Goal: Information Seeking & Learning: Learn about a topic

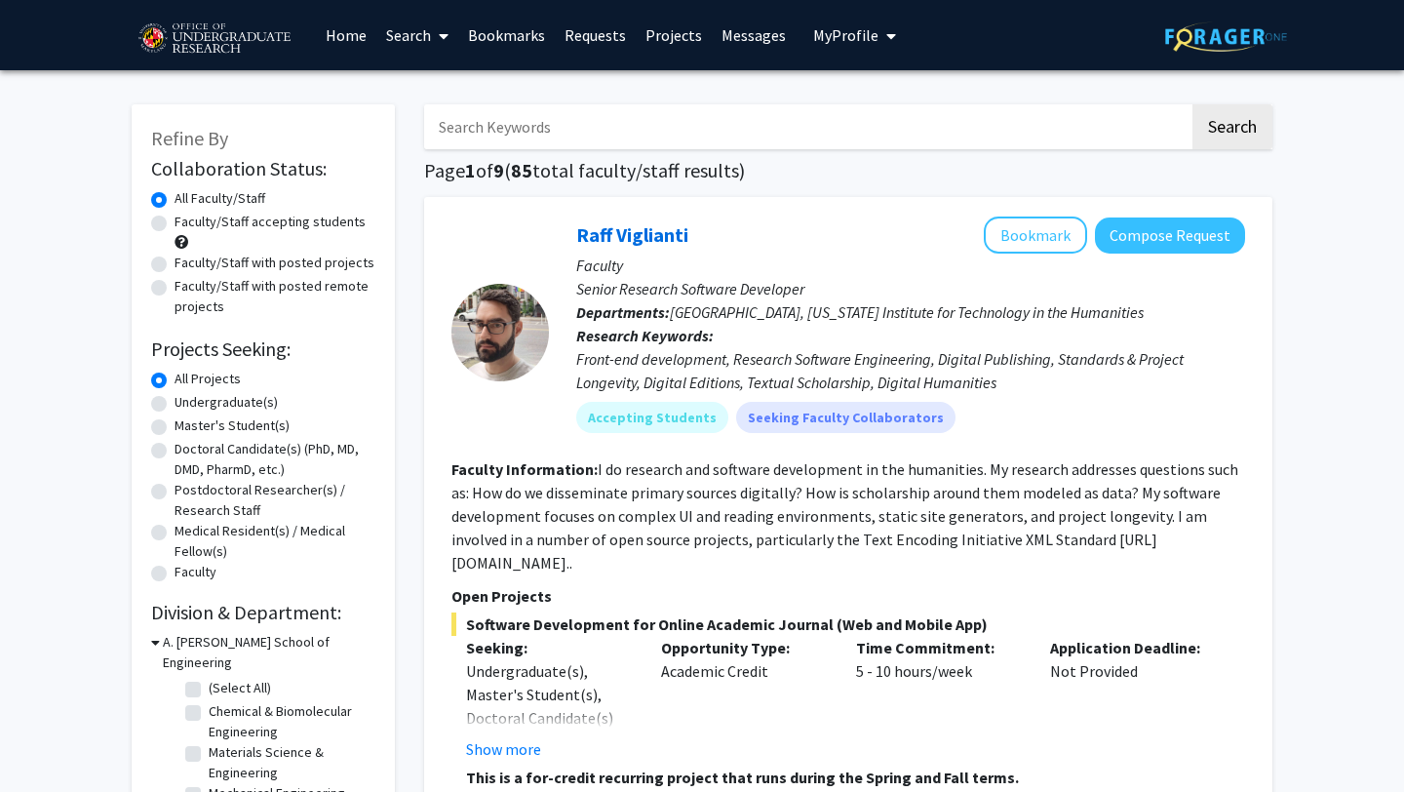
click at [175, 221] on label "Faculty/Staff accepting students" at bounding box center [270, 222] width 191 height 20
click at [175, 221] on input "Faculty/Staff accepting students" at bounding box center [181, 218] width 13 height 13
radio input "true"
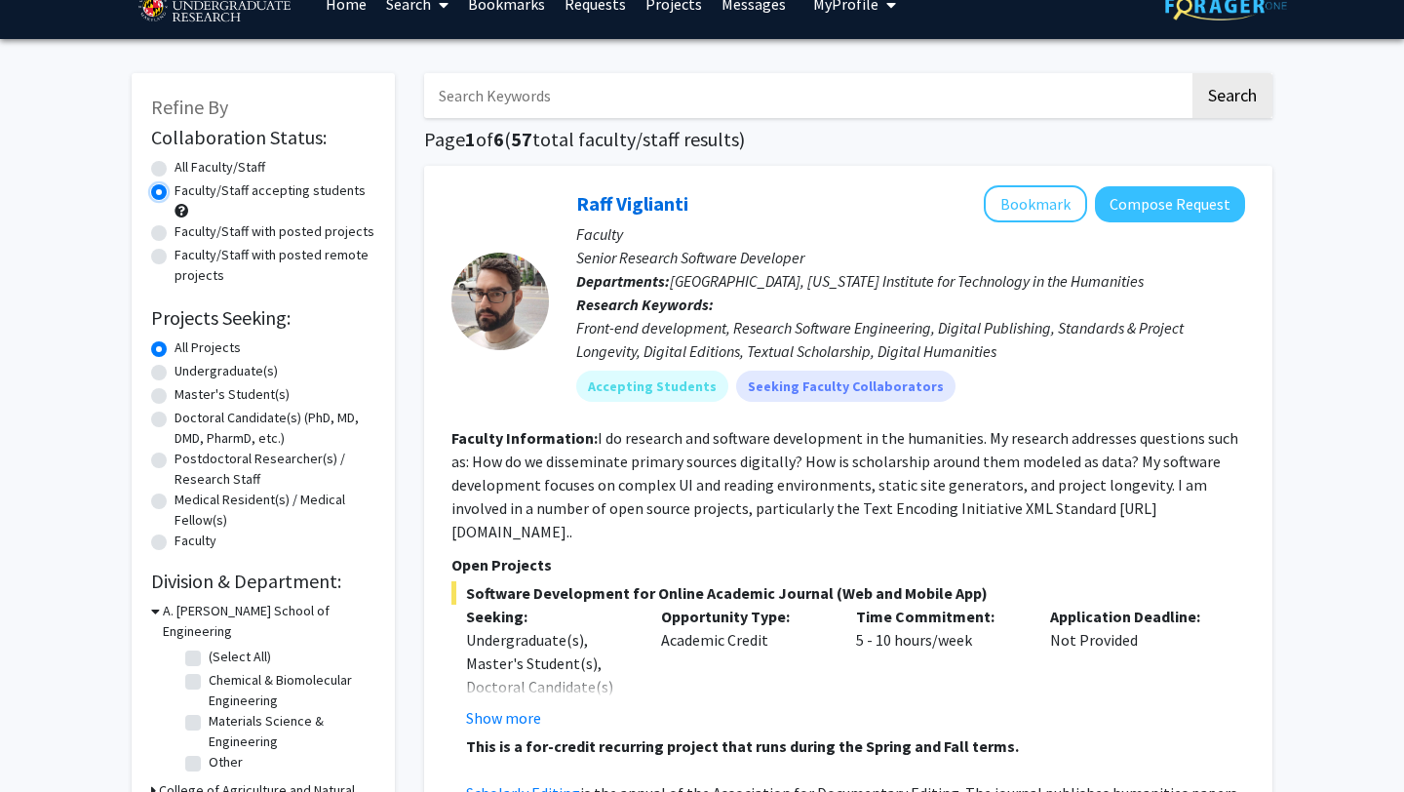
scroll to position [37, 0]
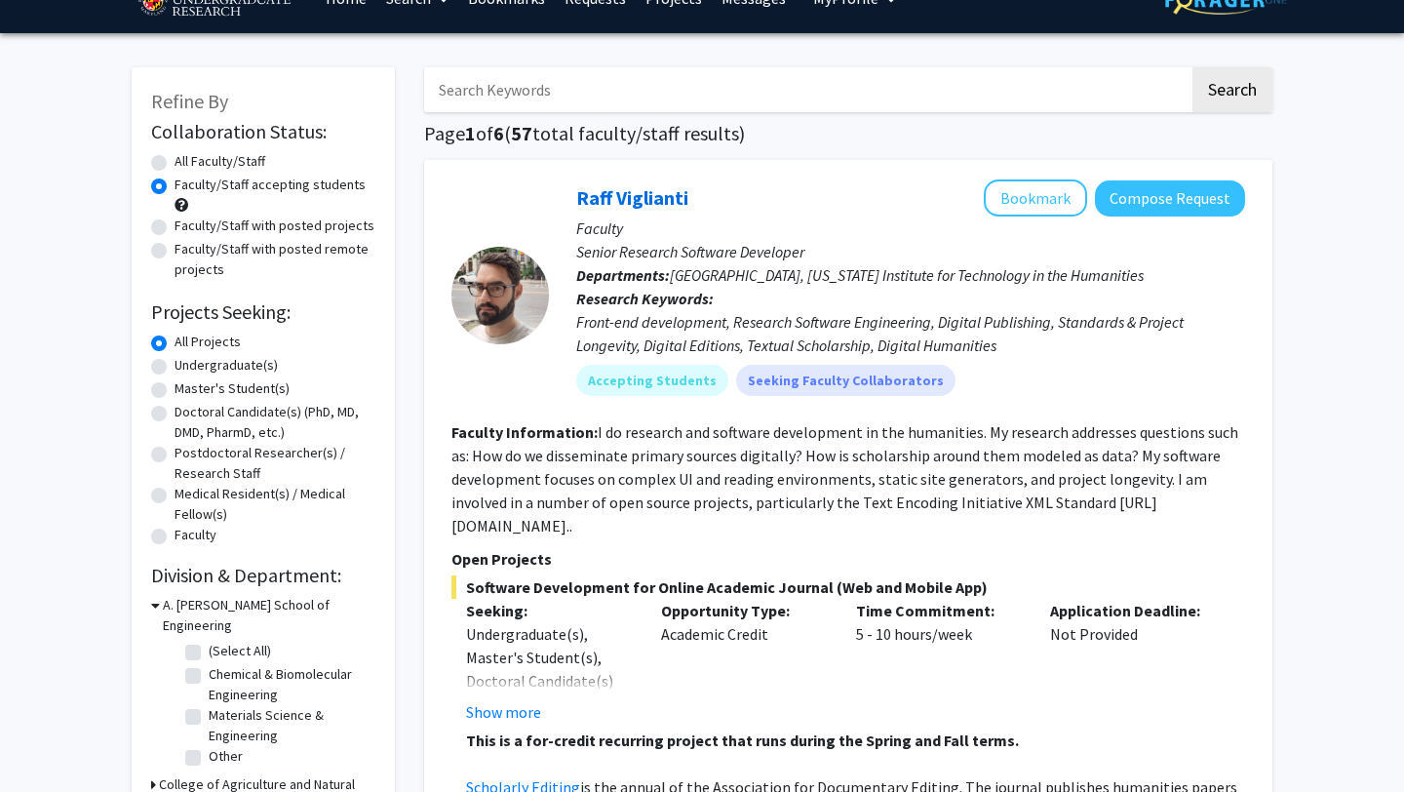
click at [175, 370] on label "Undergraduate(s)" at bounding box center [226, 365] width 103 height 20
click at [175, 368] on input "Undergraduate(s)" at bounding box center [181, 361] width 13 height 13
radio input "true"
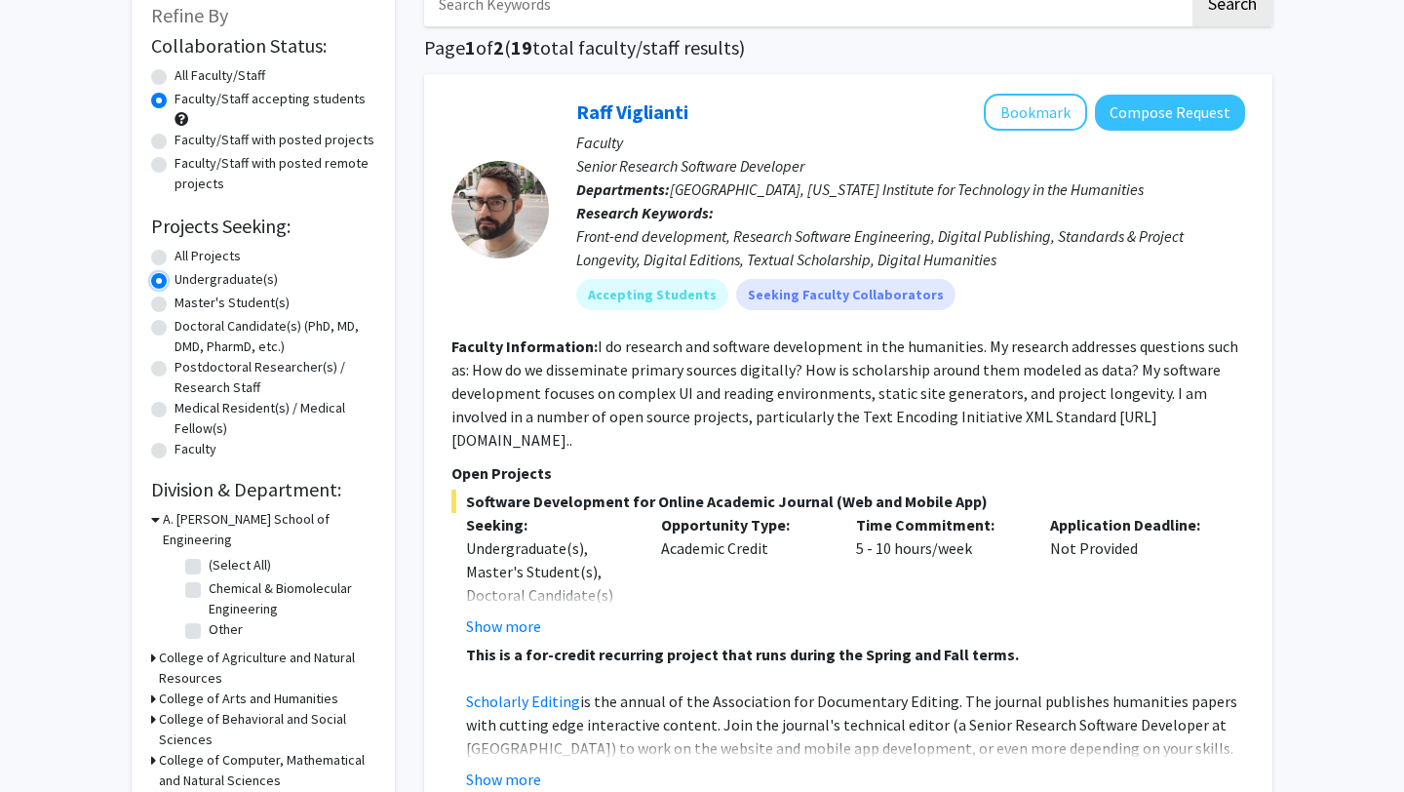
scroll to position [247, 0]
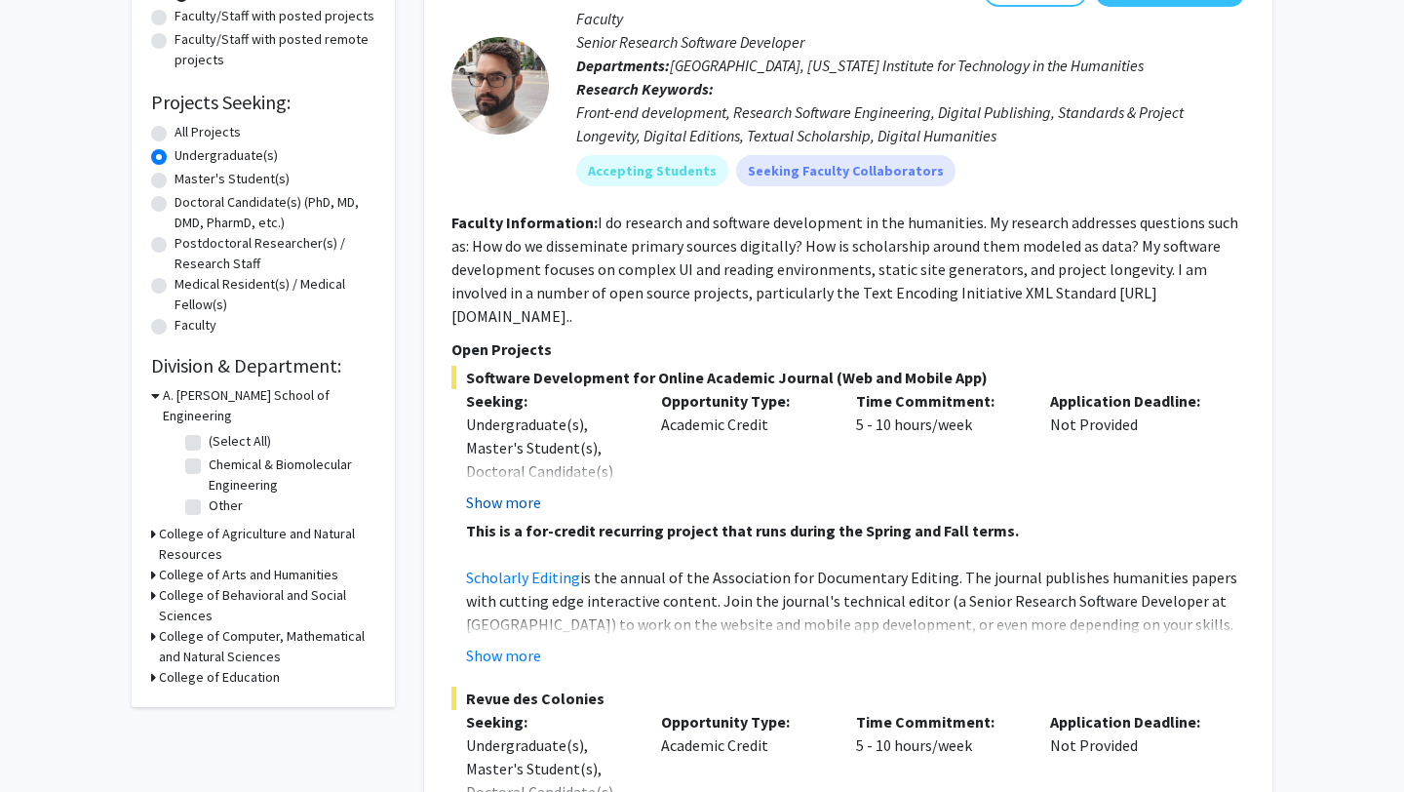
click at [509, 491] on button "Show more" at bounding box center [503, 502] width 75 height 23
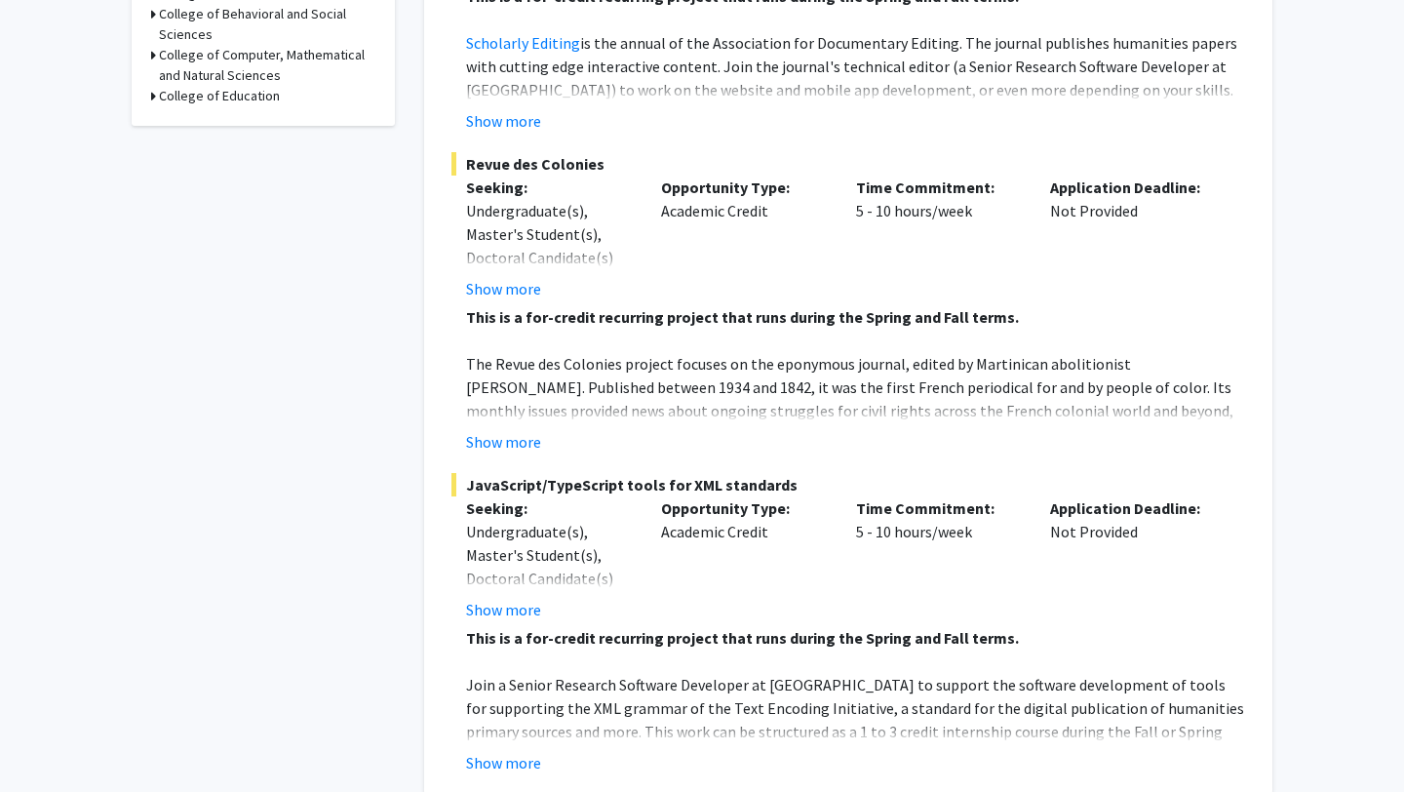
scroll to position [382, 0]
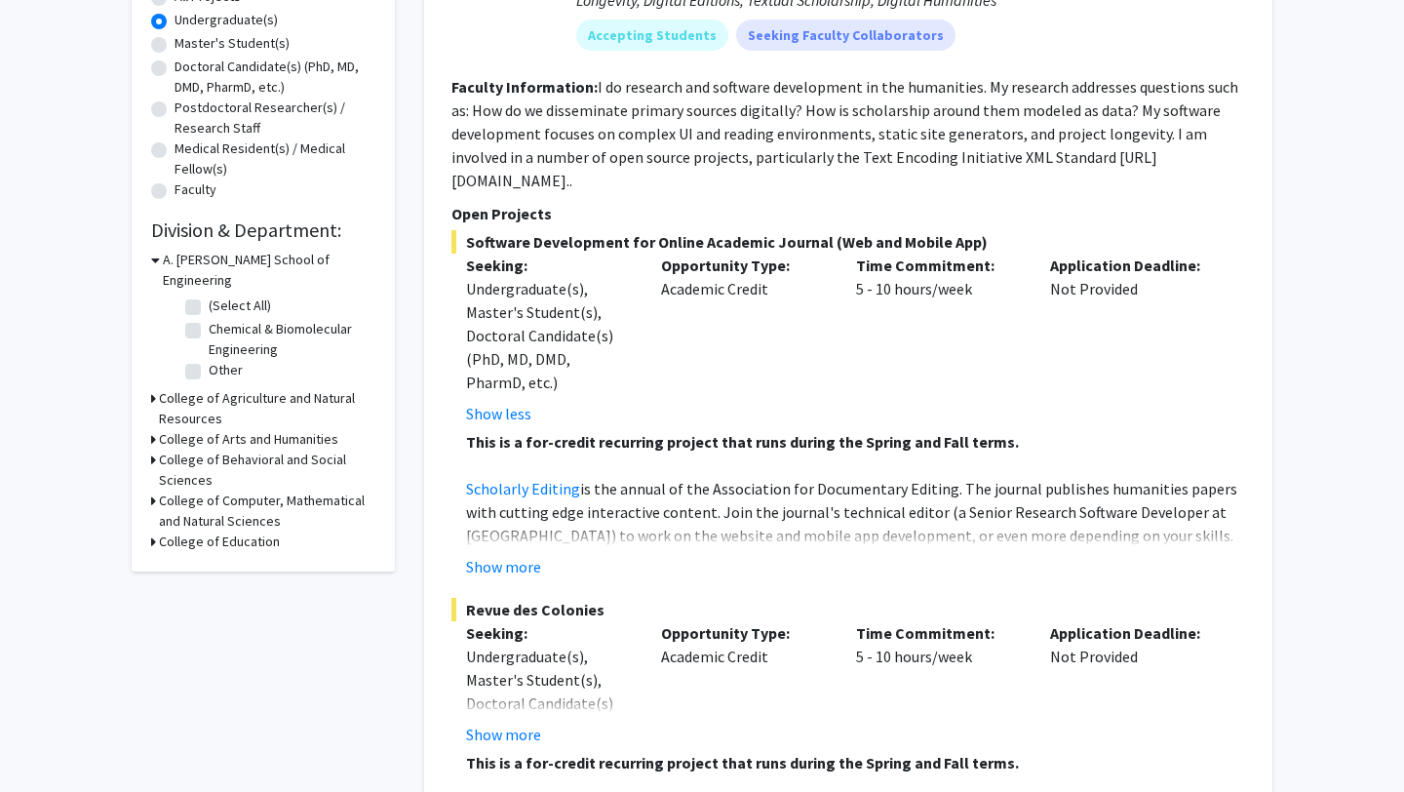
click at [157, 450] on div "College of Behavioral and Social Sciences" at bounding box center [263, 470] width 224 height 41
click at [165, 450] on h3 "College of Behavioral and Social Sciences" at bounding box center [267, 470] width 216 height 41
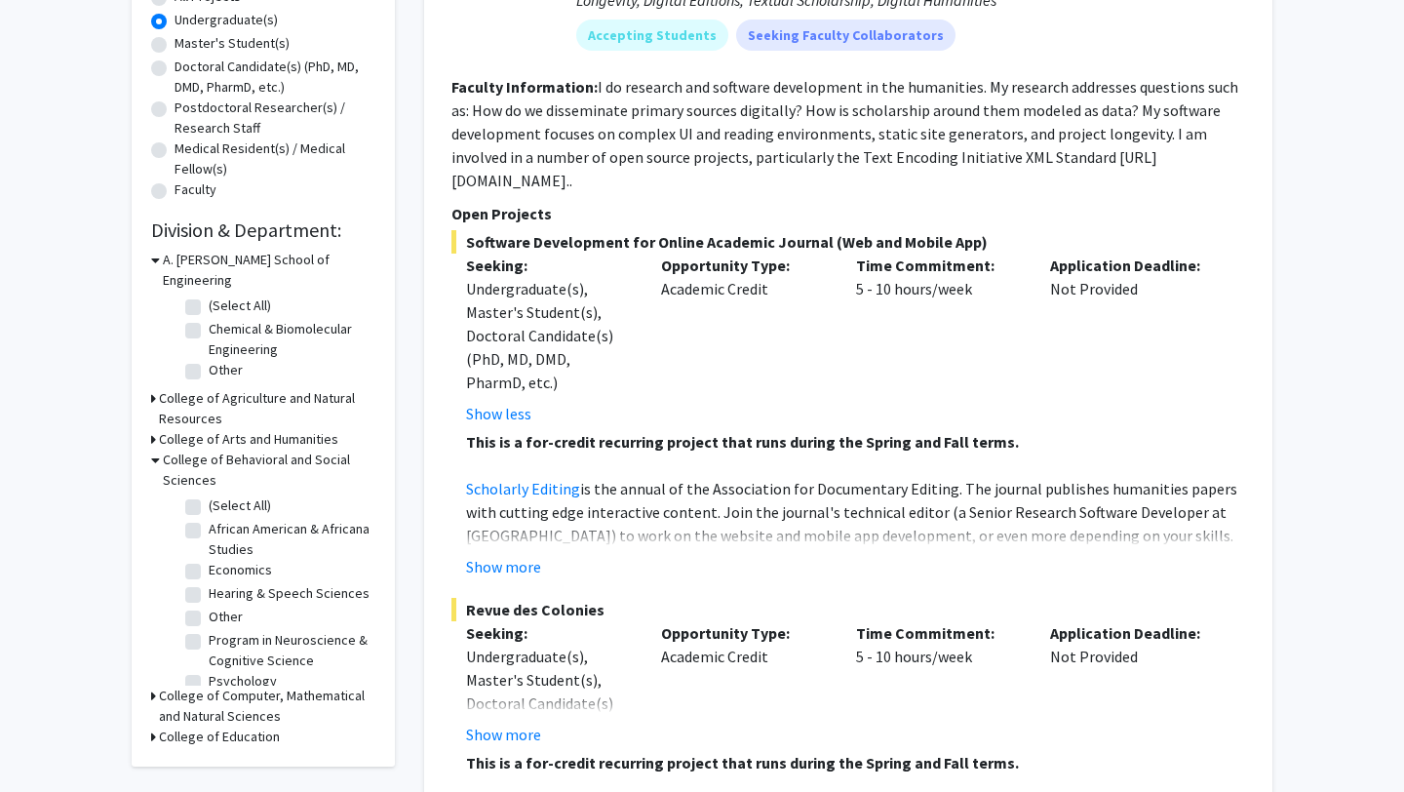
click at [209, 495] on label "(Select All)" at bounding box center [240, 505] width 62 height 20
click at [209, 495] on input "(Select All)" at bounding box center [215, 501] width 13 height 13
checkbox input "true"
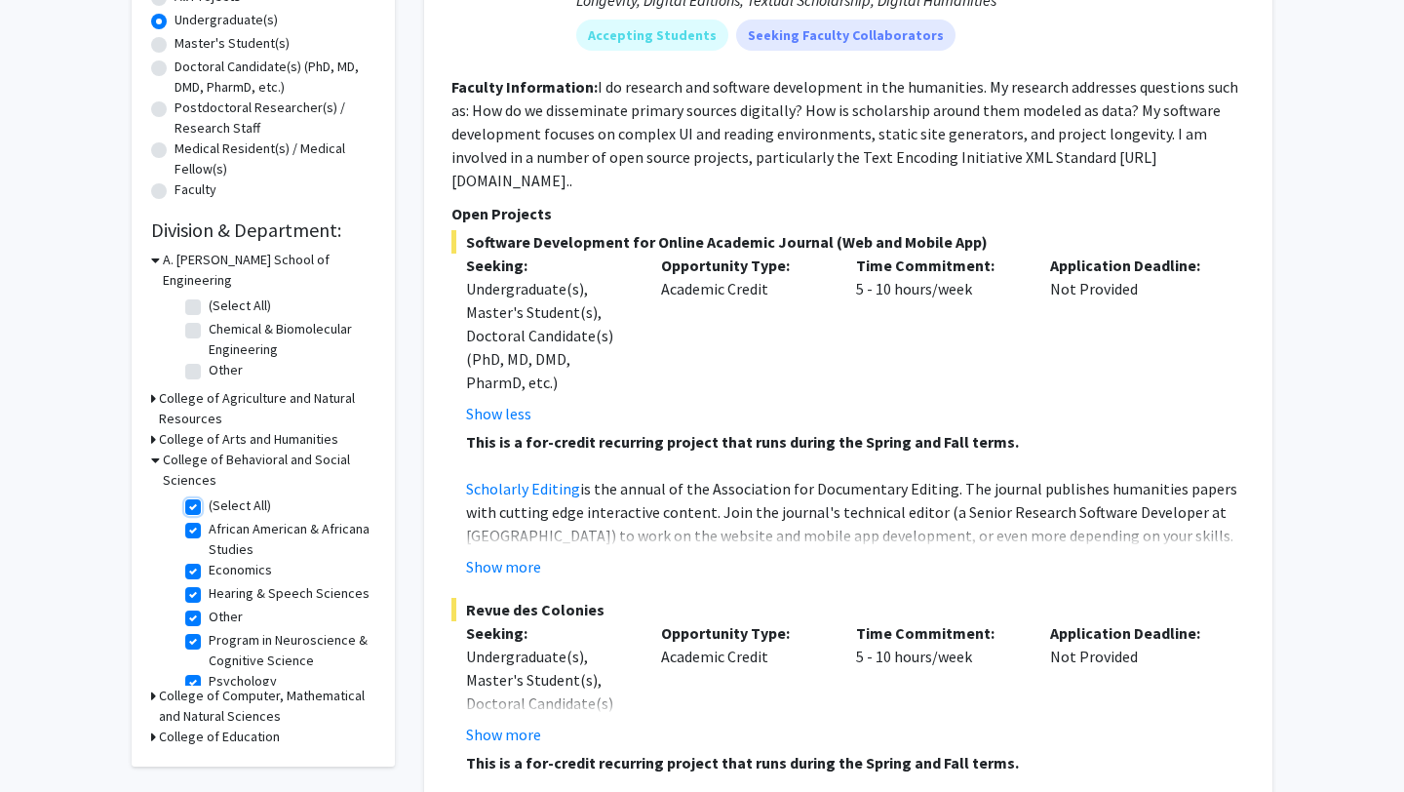
checkbox input "true"
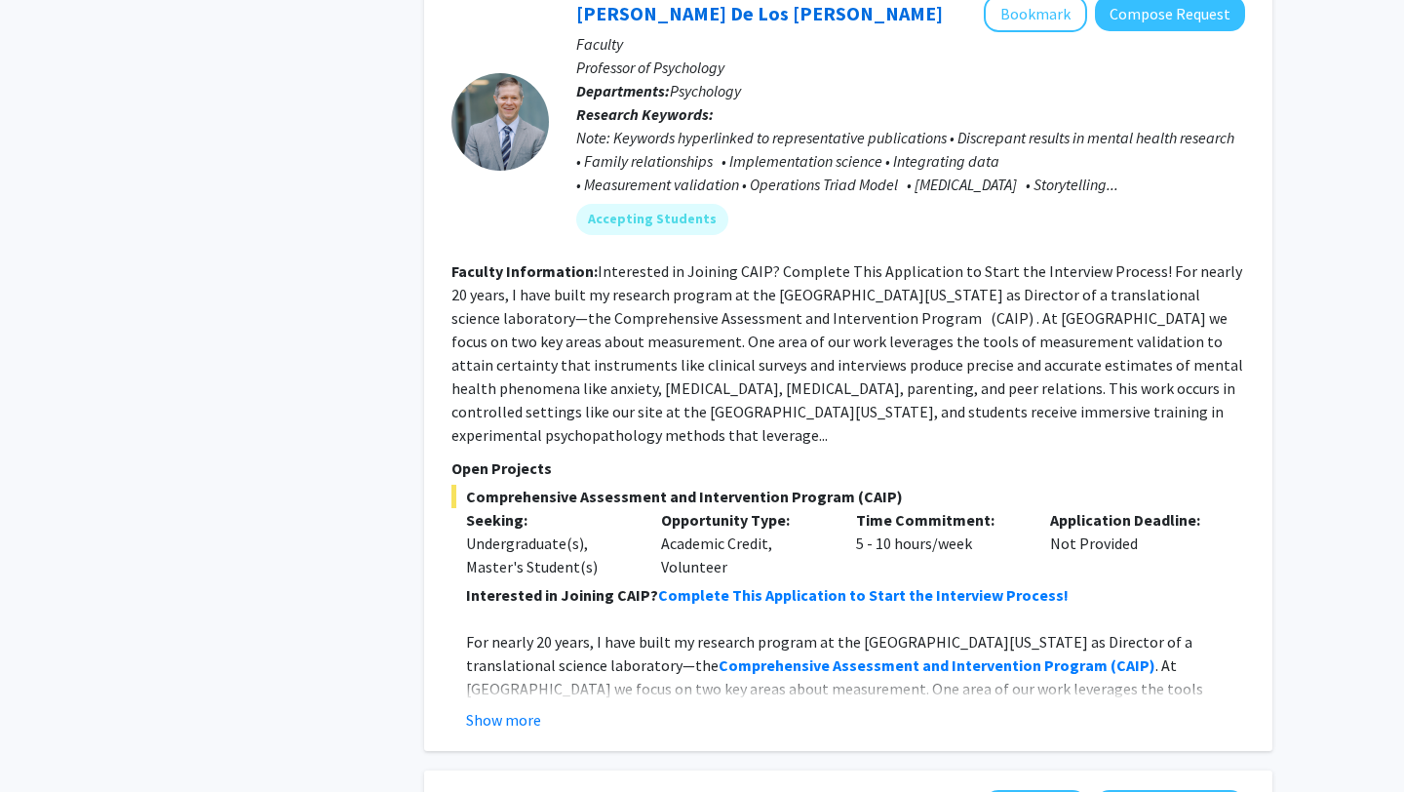
scroll to position [2078, 0]
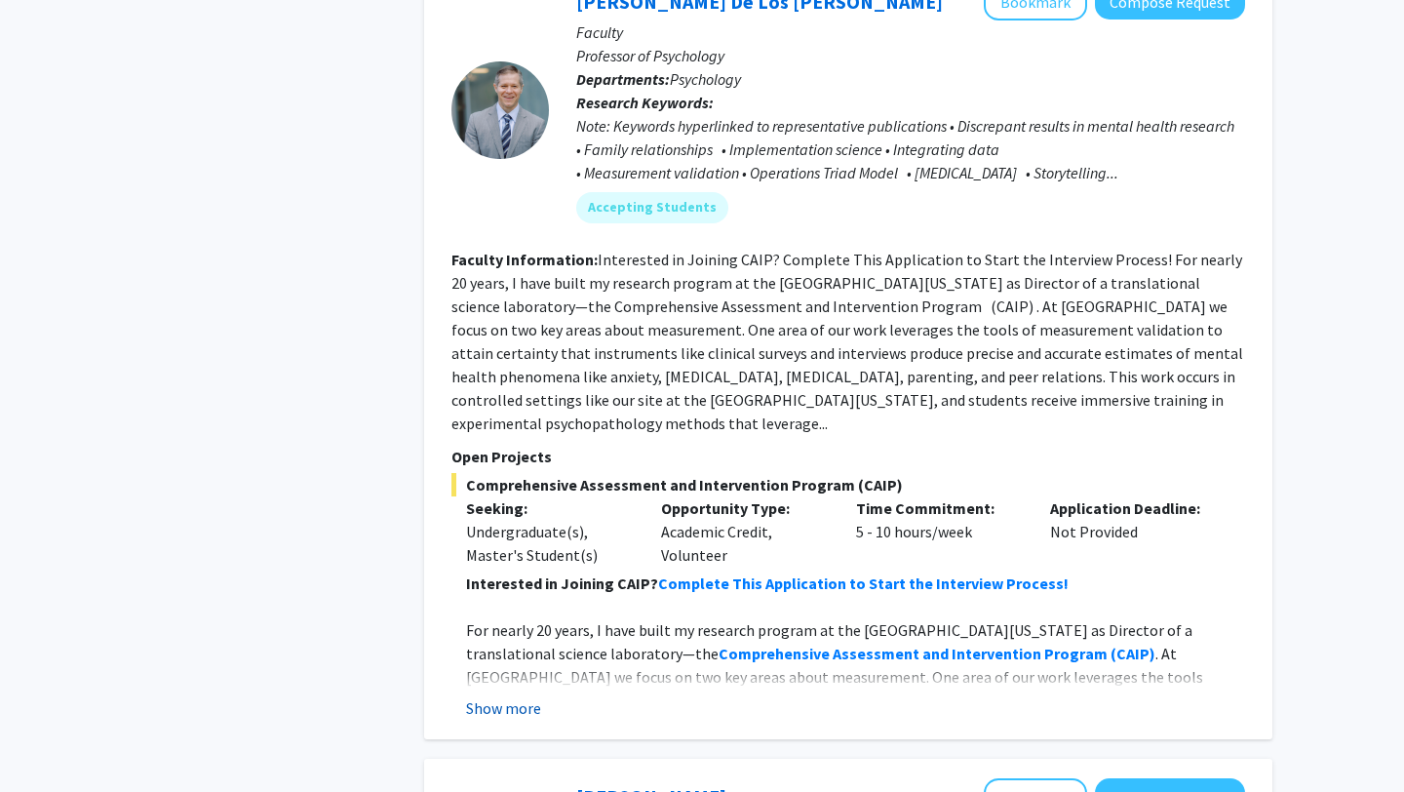
click at [525, 696] on button "Show more" at bounding box center [503, 707] width 75 height 23
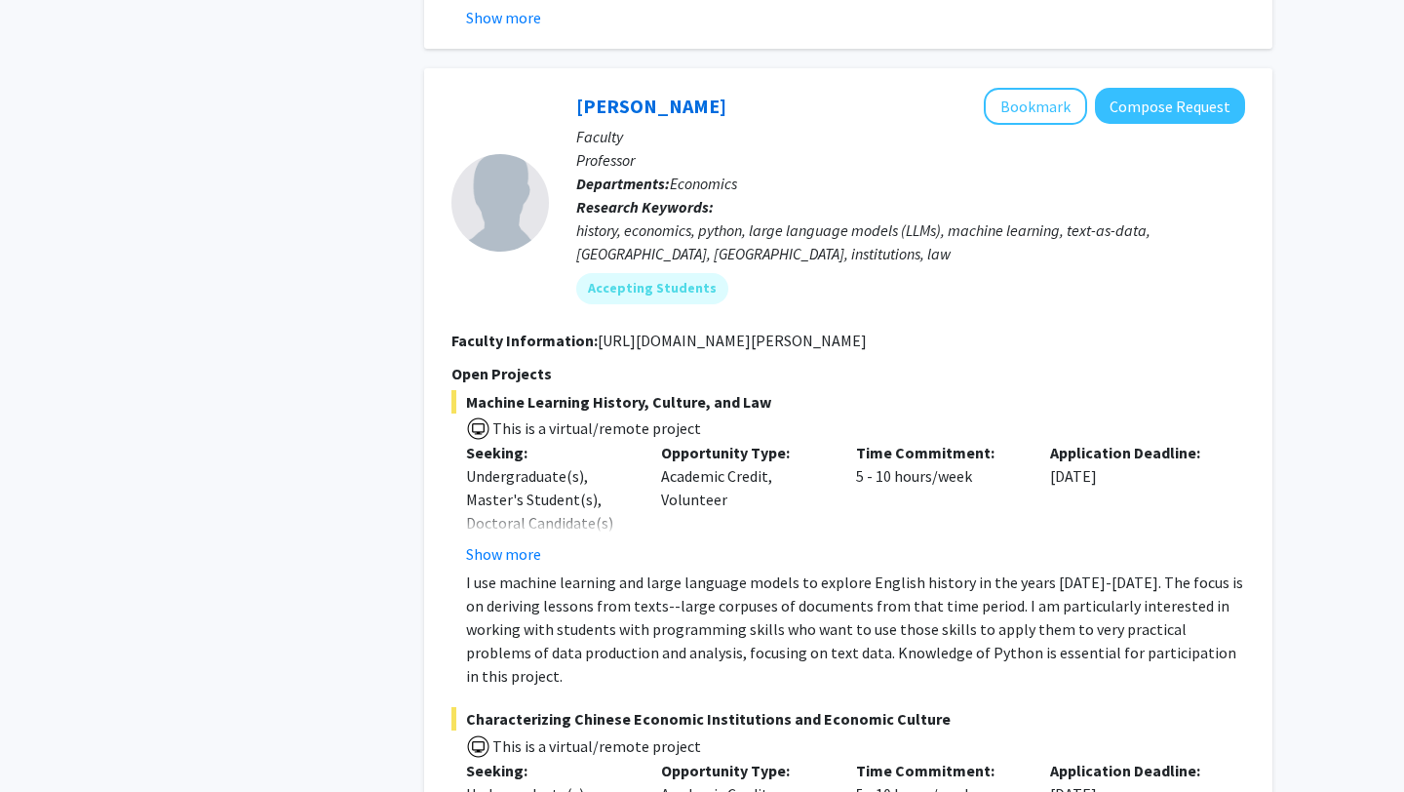
scroll to position [4540, 0]
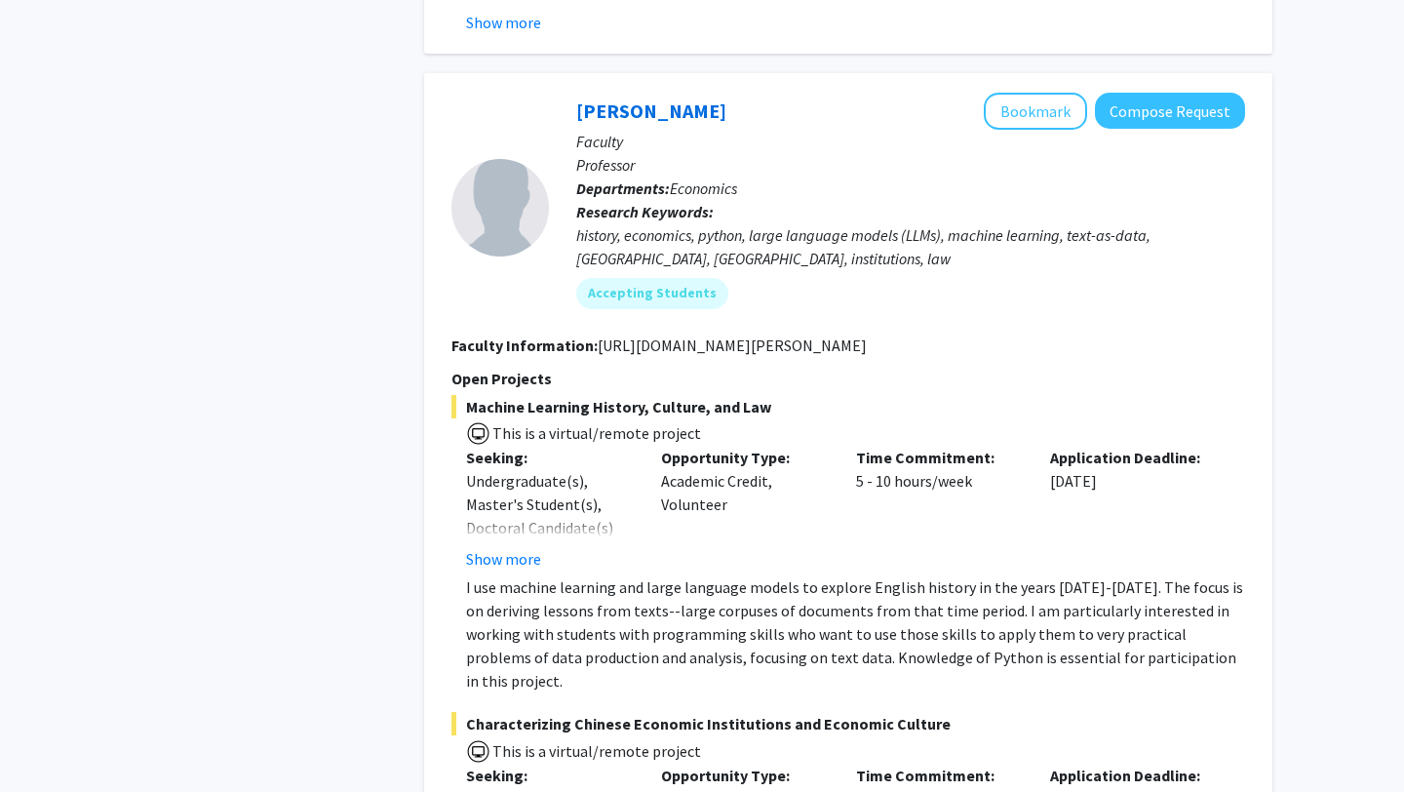
click at [507, 469] on fg-read-more "Undergraduate(s), Master's Student(s), Doctoral Candidate(s) (PhD, MD, DMD, Pha…" at bounding box center [549, 519] width 166 height 101
click at [506, 547] on button "Show more" at bounding box center [503, 558] width 75 height 23
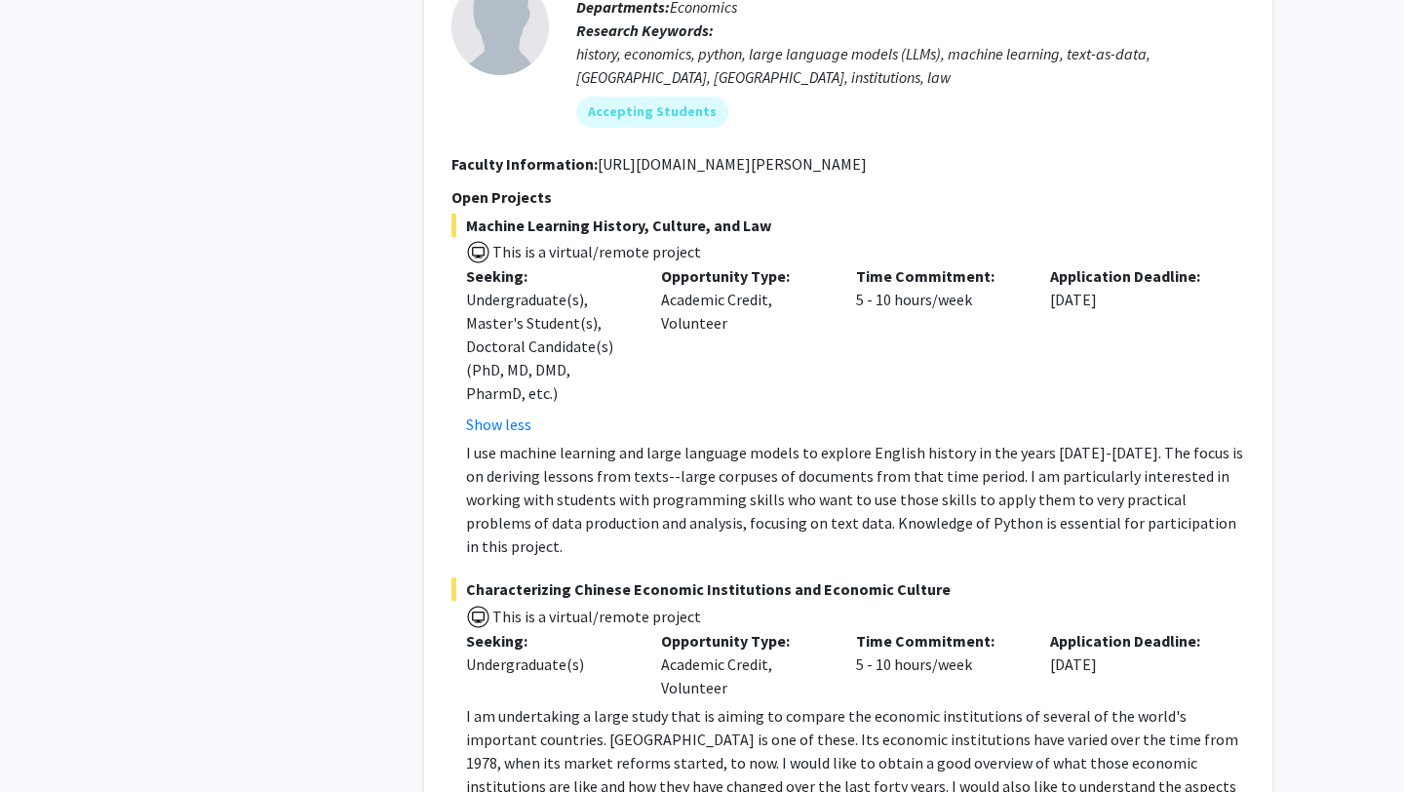
scroll to position [4845, 0]
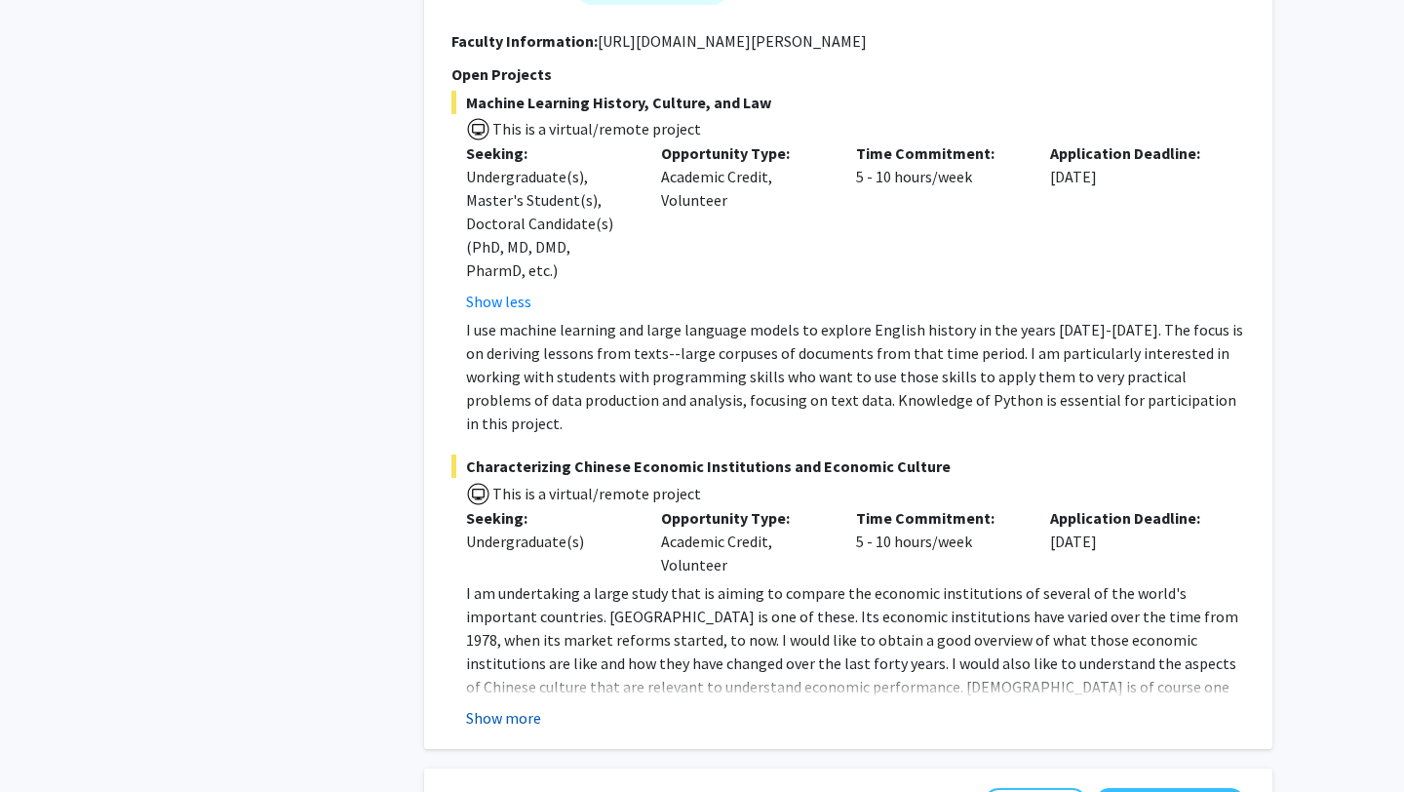
click at [530, 706] on button "Show more" at bounding box center [503, 717] width 75 height 23
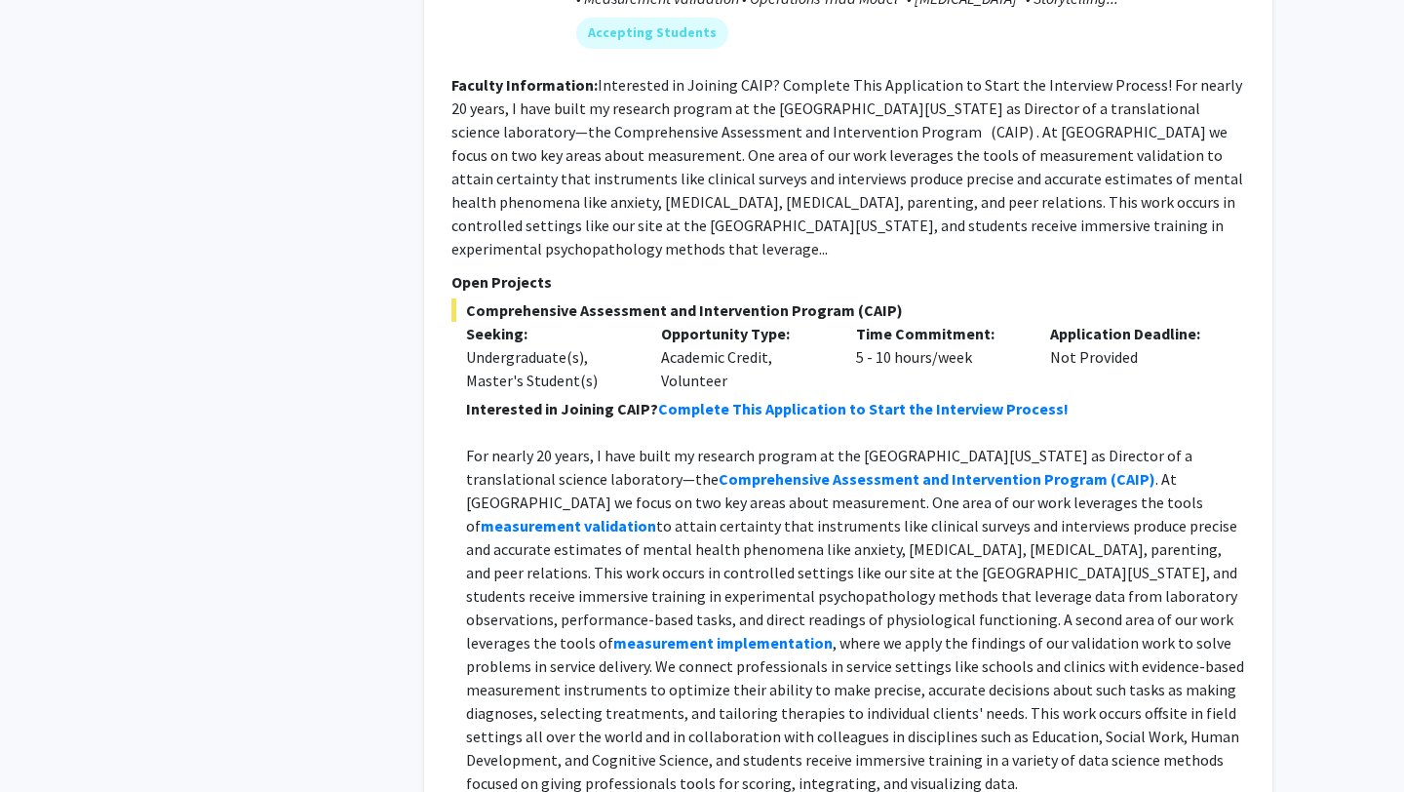
scroll to position [2022, 0]
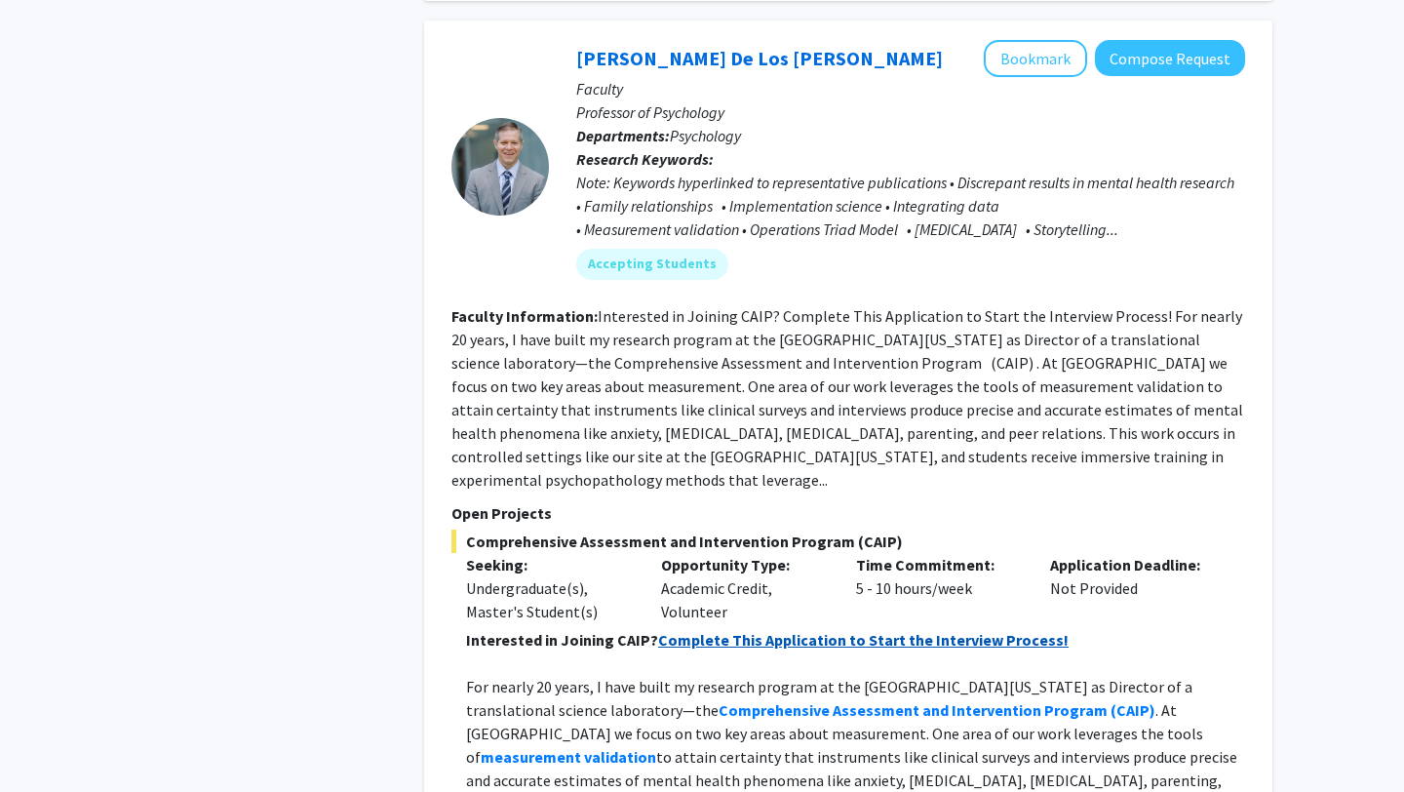
click at [783, 630] on strong "Complete This Application to Start the Interview Process!" at bounding box center [863, 640] width 411 height 20
click at [770, 450] on fg-read-more "Interested in Joining CAIP? Complete This Application to Start the Interview Pr…" at bounding box center [848, 397] width 792 height 183
click at [770, 448] on fg-read-more "Interested in Joining CAIP? Complete This Application to Start the Interview Pr…" at bounding box center [848, 397] width 792 height 183
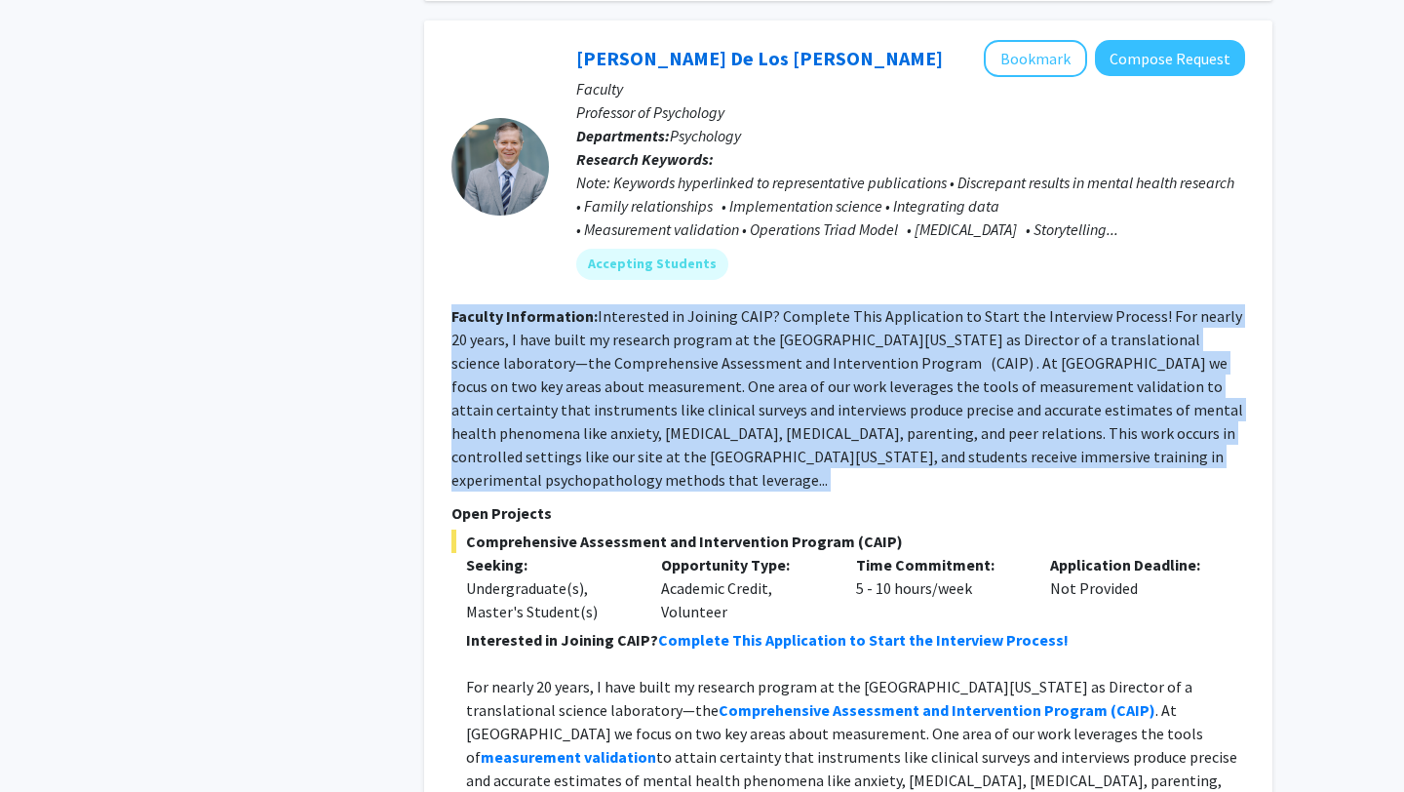
click at [770, 448] on fg-read-more "Interested in Joining CAIP? Complete This Application to Start the Interview Pr…" at bounding box center [848, 397] width 792 height 183
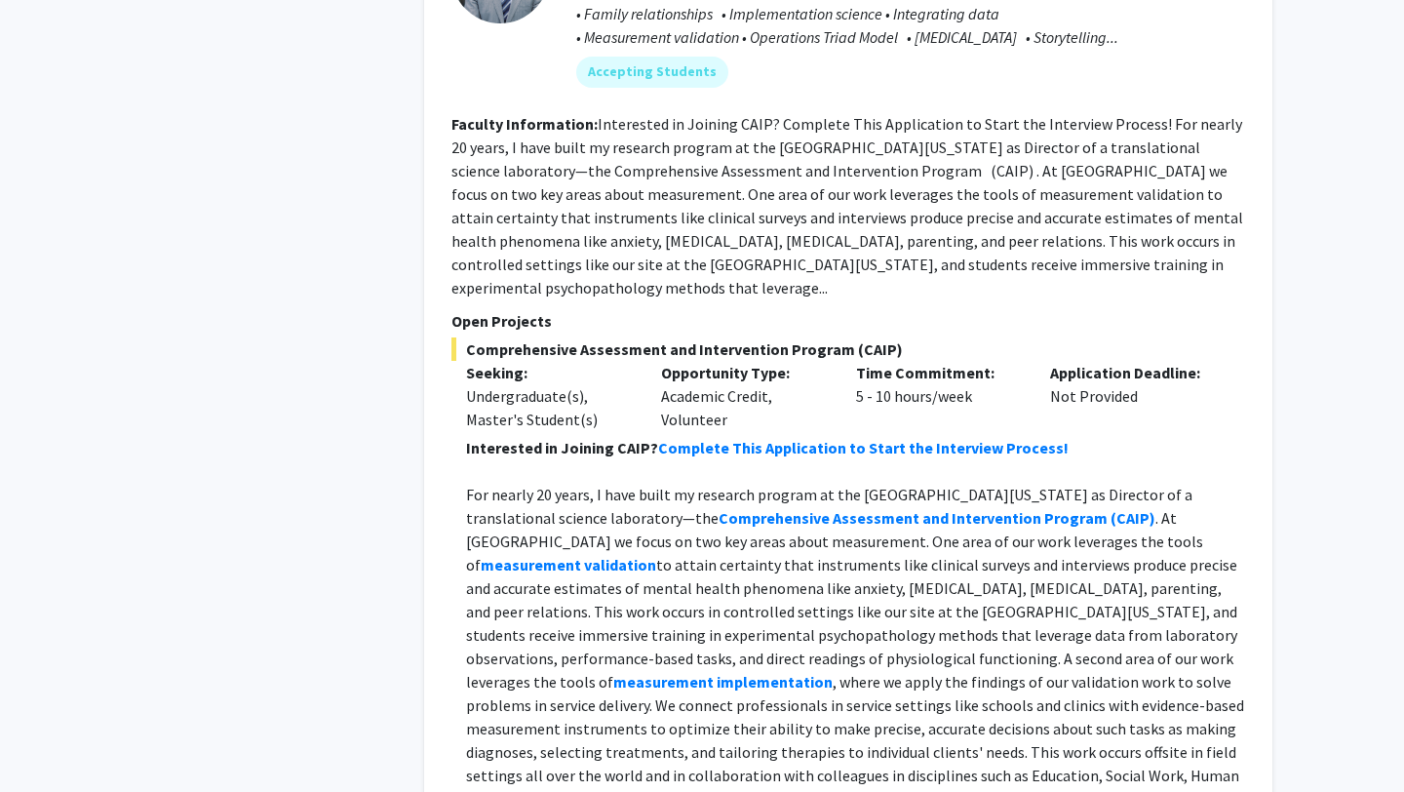
scroll to position [1887, 0]
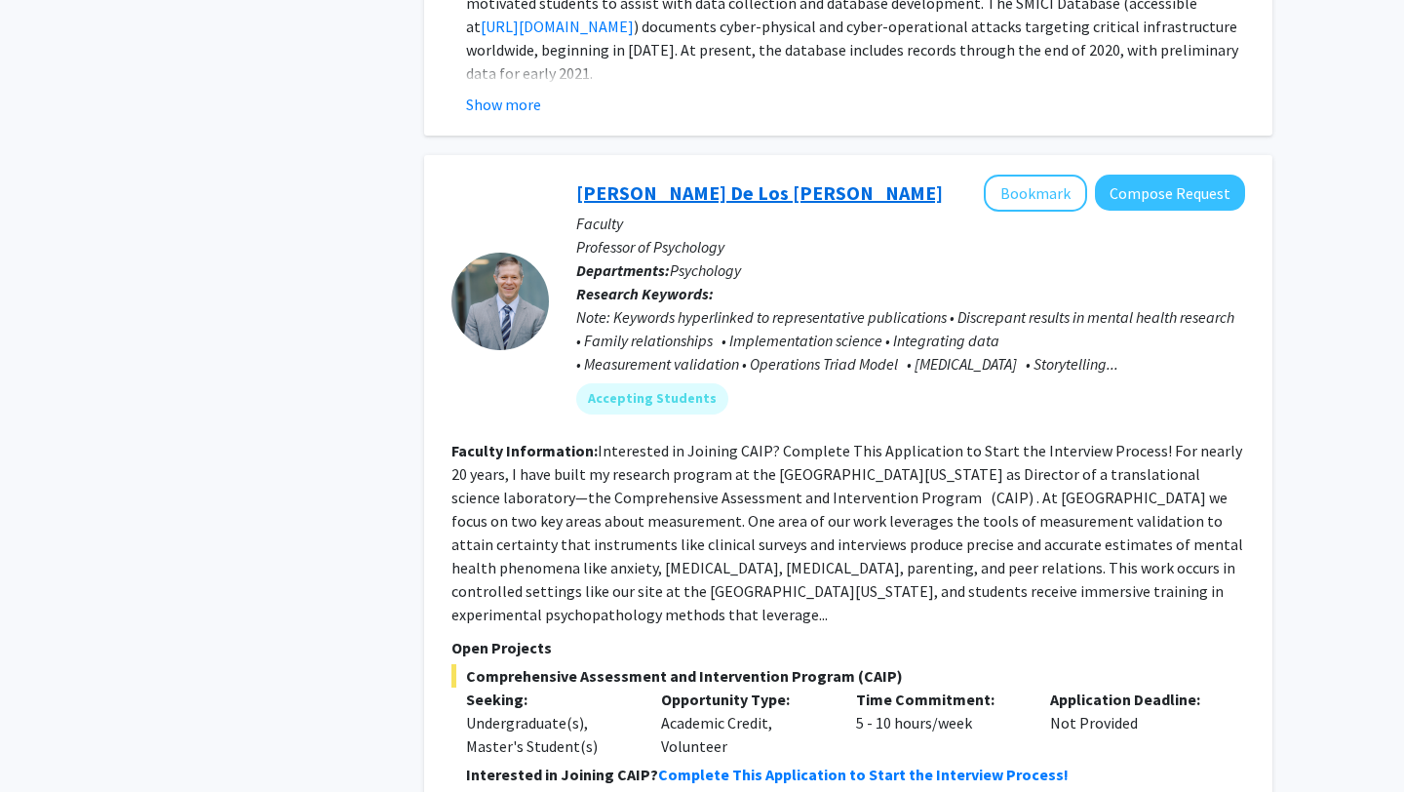
click at [601, 191] on link "[PERSON_NAME] De Los [PERSON_NAME]" at bounding box center [759, 192] width 367 height 24
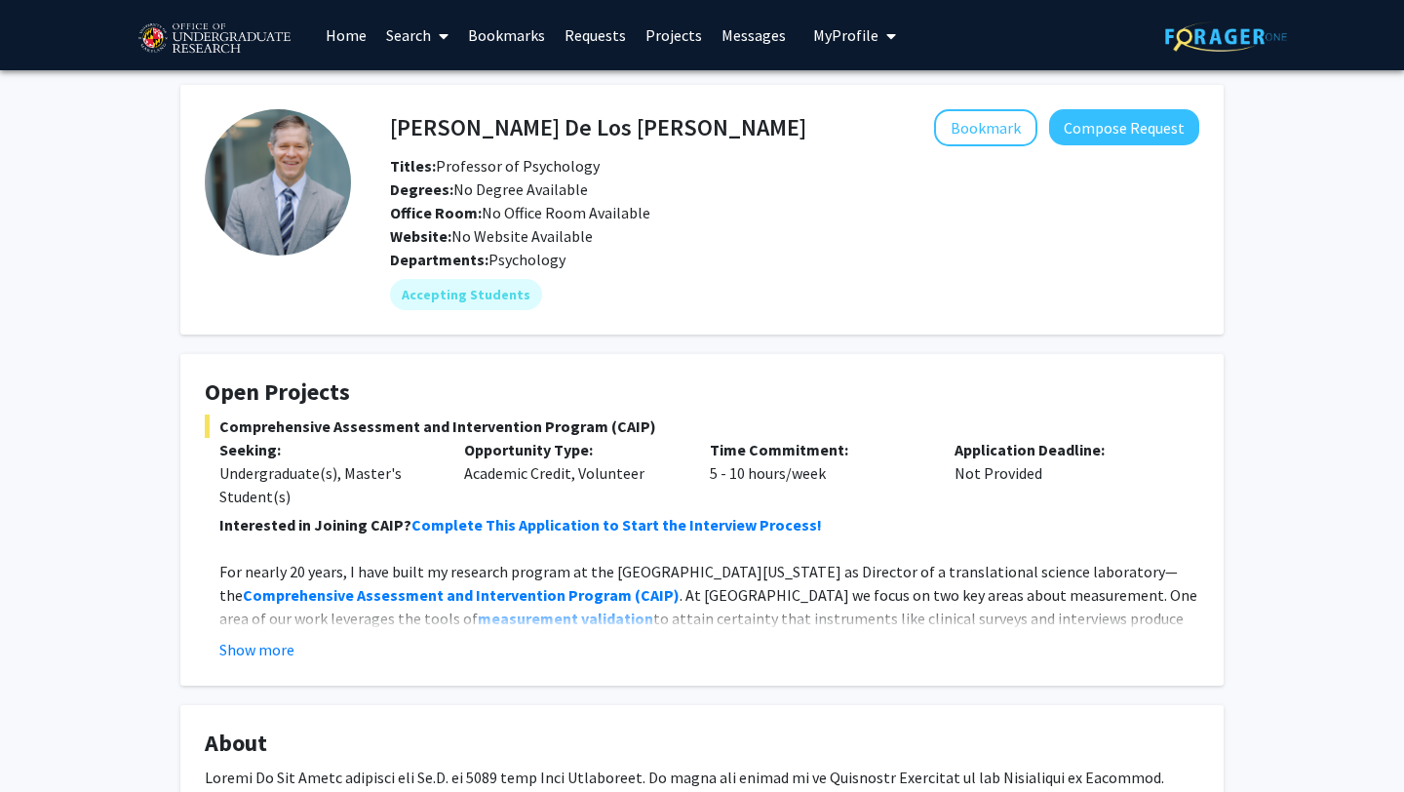
click at [445, 132] on h4 "[PERSON_NAME] De Los [PERSON_NAME]" at bounding box center [598, 127] width 416 height 36
click at [443, 129] on h4 "[PERSON_NAME] De Los [PERSON_NAME]" at bounding box center [598, 127] width 416 height 36
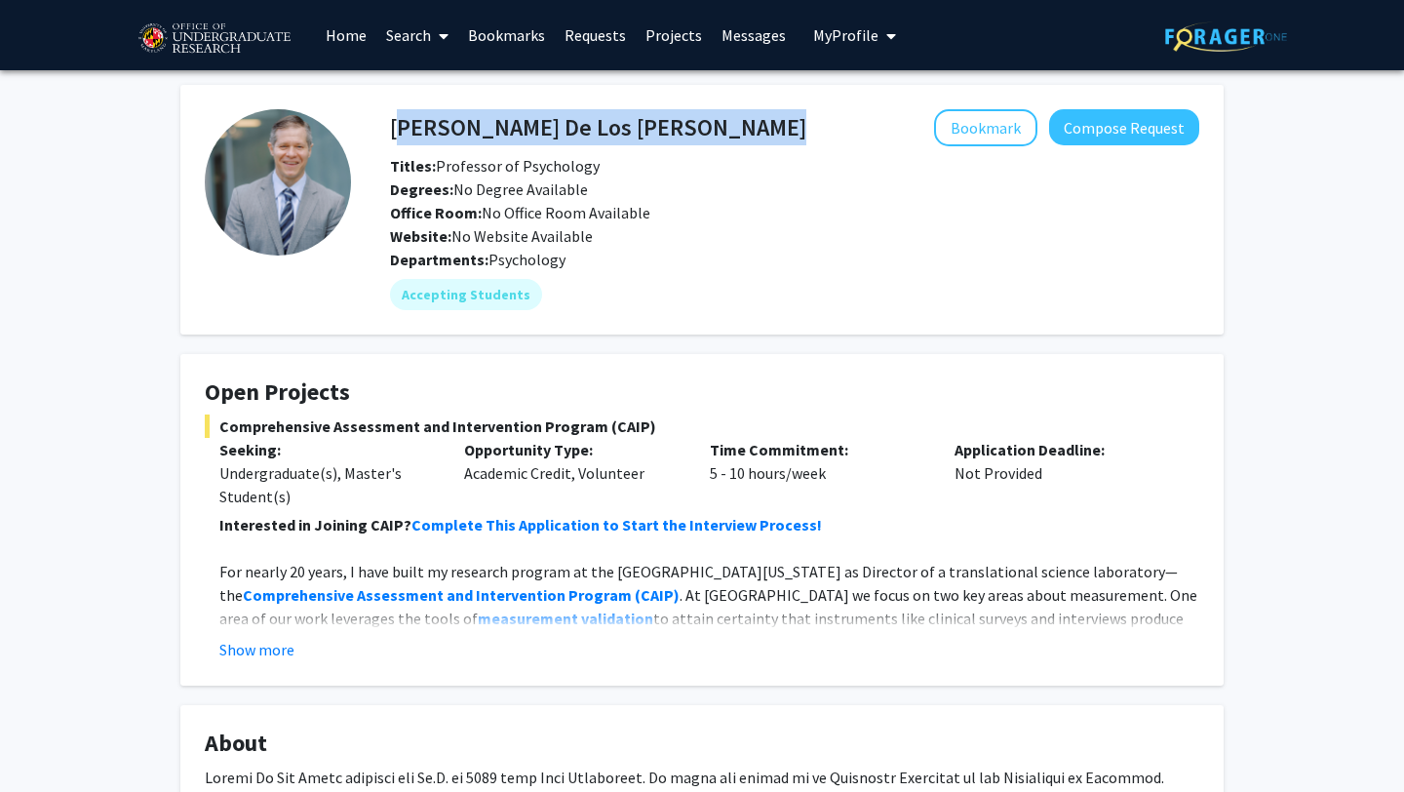
click at [443, 129] on h4 "[PERSON_NAME] De Los [PERSON_NAME]" at bounding box center [598, 127] width 416 height 36
